Goal: Communication & Community: Answer question/provide support

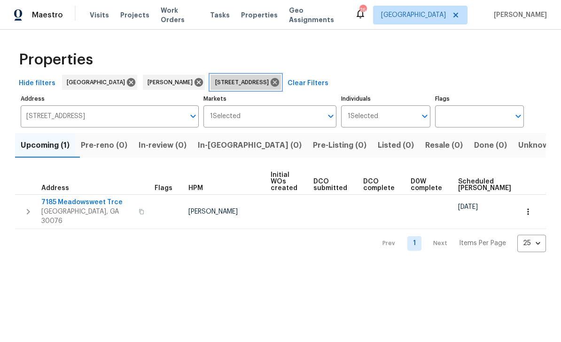
click at [279, 80] on icon at bounding box center [275, 82] width 8 height 8
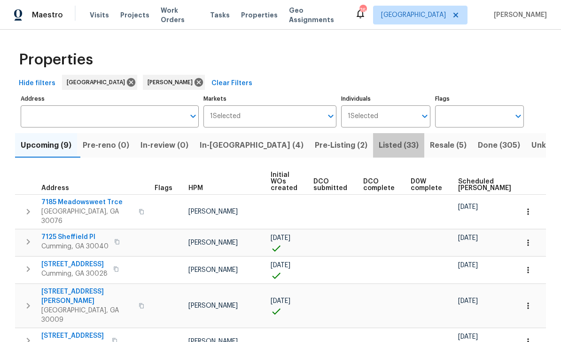
click at [379, 146] on span "Listed (33)" at bounding box center [399, 145] width 40 height 13
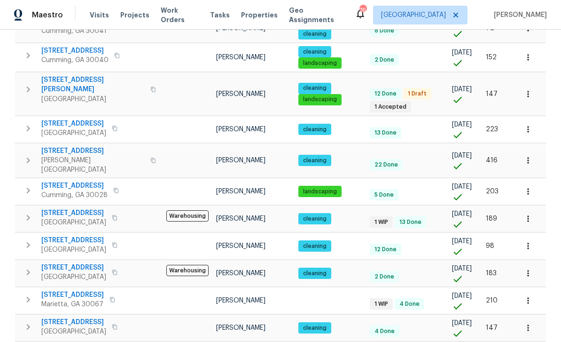
scroll to position [30, 0]
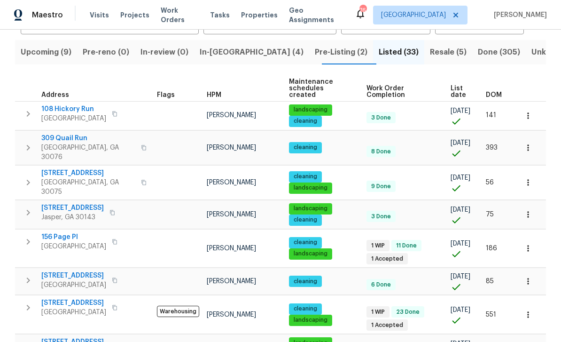
scroll to position [30, 0]
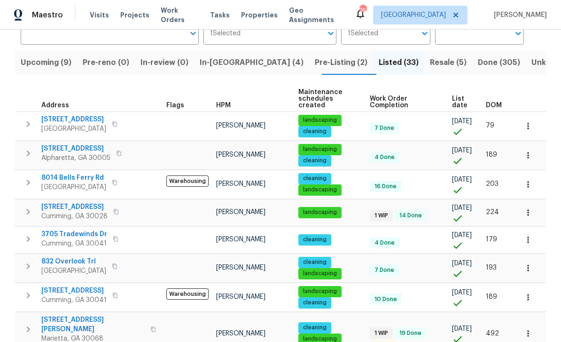
scroll to position [83, 0]
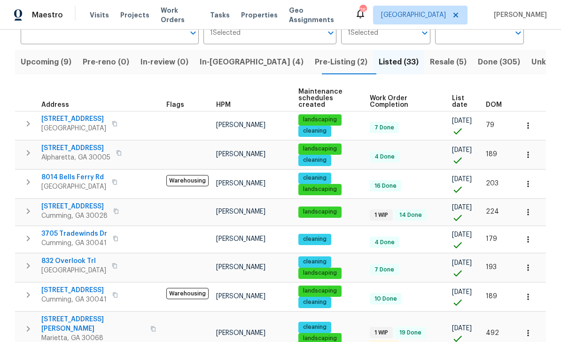
click at [58, 202] on span "[STREET_ADDRESS]" at bounding box center [74, 206] width 66 height 9
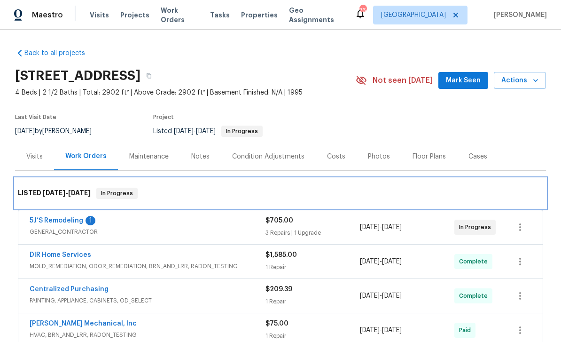
click at [52, 208] on div "LISTED 7/28/25 - 9/17/25 In Progress" at bounding box center [280, 193] width 531 height 30
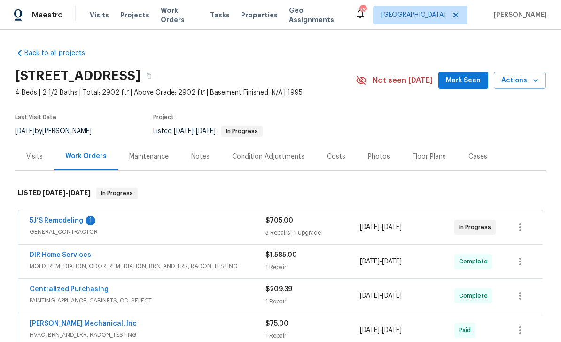
click at [60, 223] on link "5J’S Remodeling" at bounding box center [57, 220] width 54 height 7
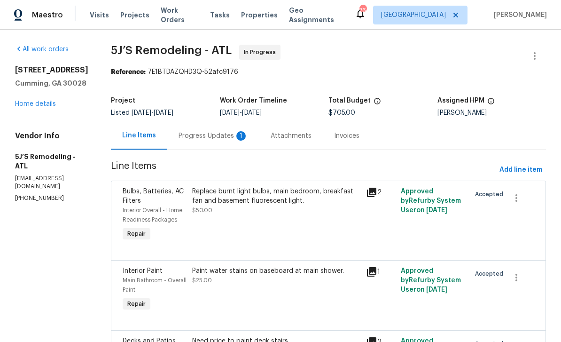
click at [198, 136] on div "Progress Updates 1" at bounding box center [214, 135] width 70 height 9
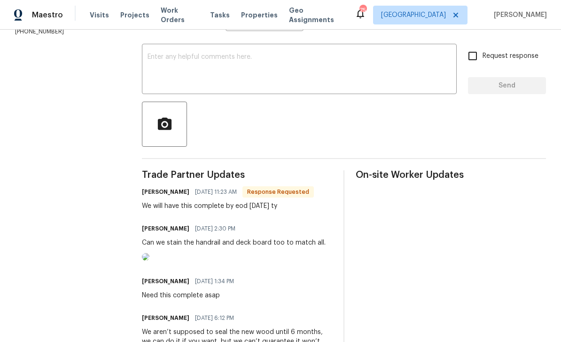
scroll to position [133, 0]
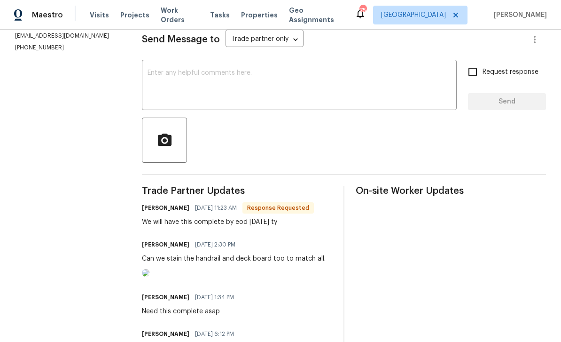
click at [150, 76] on textarea at bounding box center [300, 86] width 304 height 33
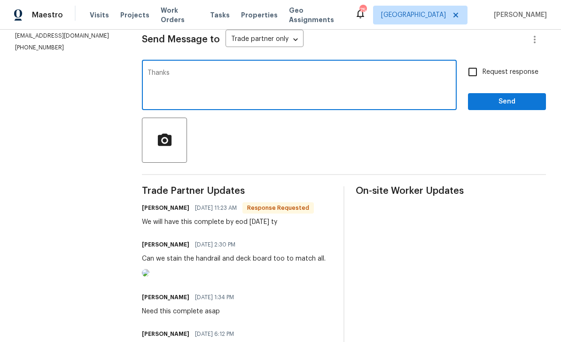
type textarea "Thanks"
click at [474, 76] on input "Request response" at bounding box center [473, 72] width 20 height 20
checkbox input "true"
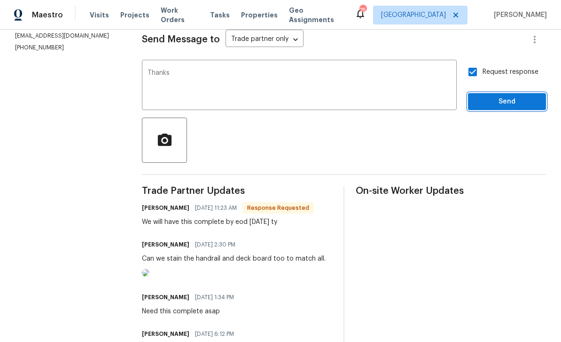
click at [493, 102] on span "Send" at bounding box center [507, 102] width 63 height 12
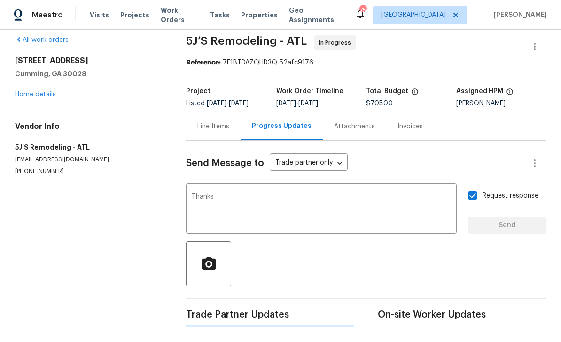
scroll to position [0, 0]
